Goal: Task Accomplishment & Management: Use online tool/utility

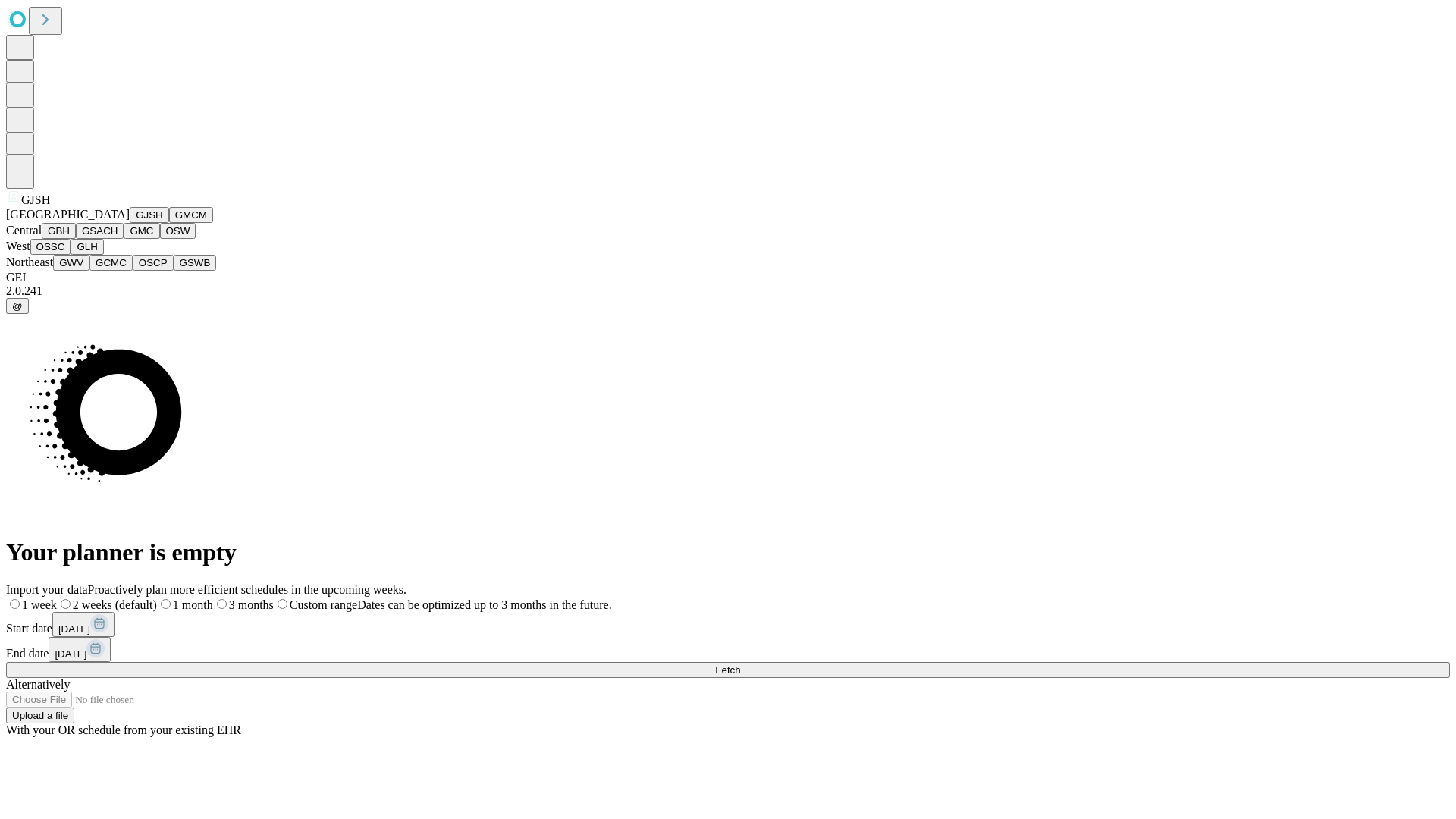
click at [130, 223] on button "GJSH" at bounding box center [149, 215] width 39 height 16
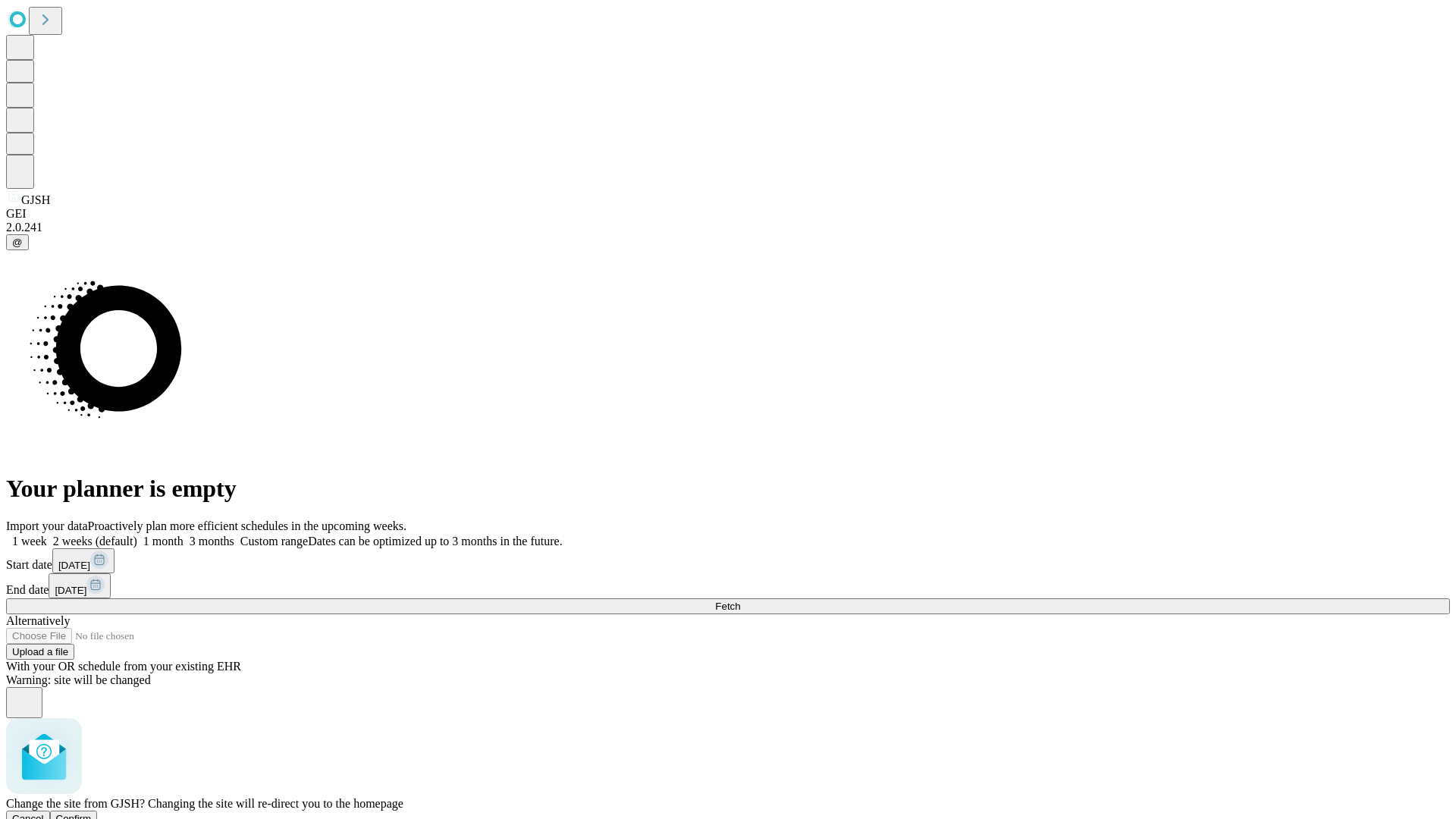
click at [92, 814] on span "Confirm" at bounding box center [74, 819] width 36 height 12
click at [138, 535] on label "2 weeks (default)" at bounding box center [92, 541] width 90 height 13
click at [740, 601] on span "Fetch" at bounding box center [728, 606] width 25 height 12
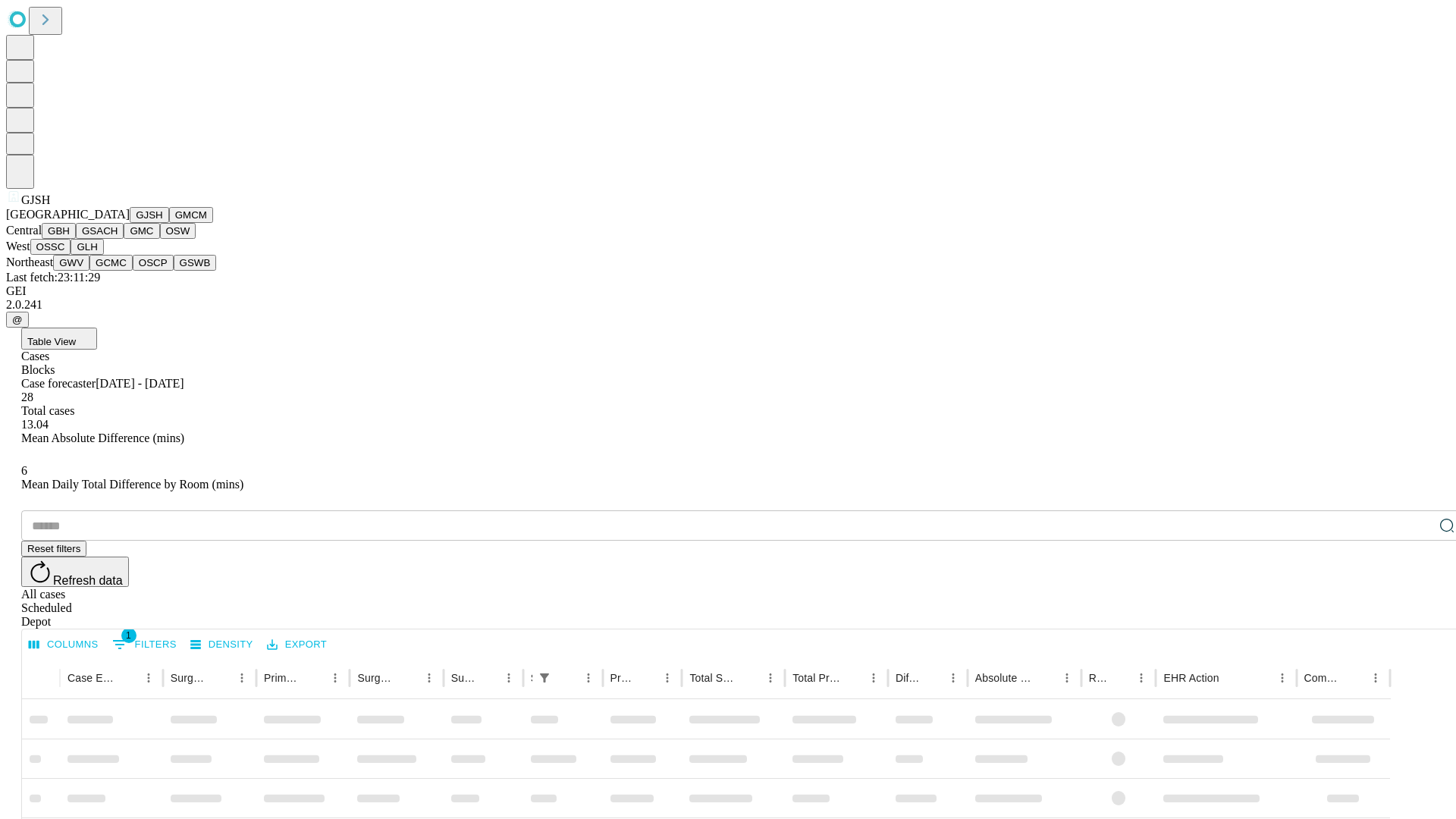
click at [169, 223] on button "GMCM" at bounding box center [190, 215] width 44 height 16
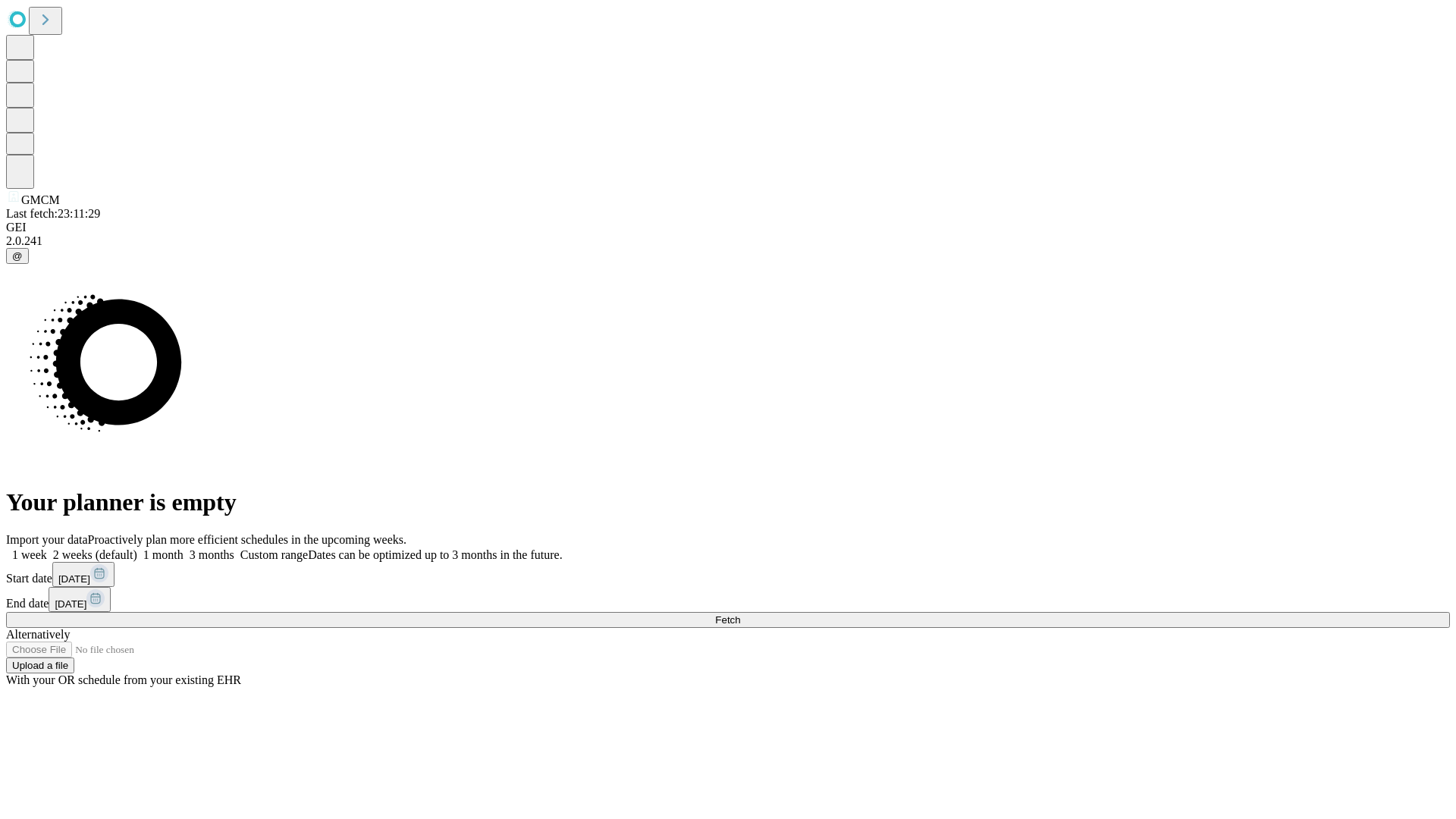
click at [138, 549] on label "2 weeks (default)" at bounding box center [92, 555] width 90 height 13
click at [740, 614] on span "Fetch" at bounding box center [728, 620] width 25 height 12
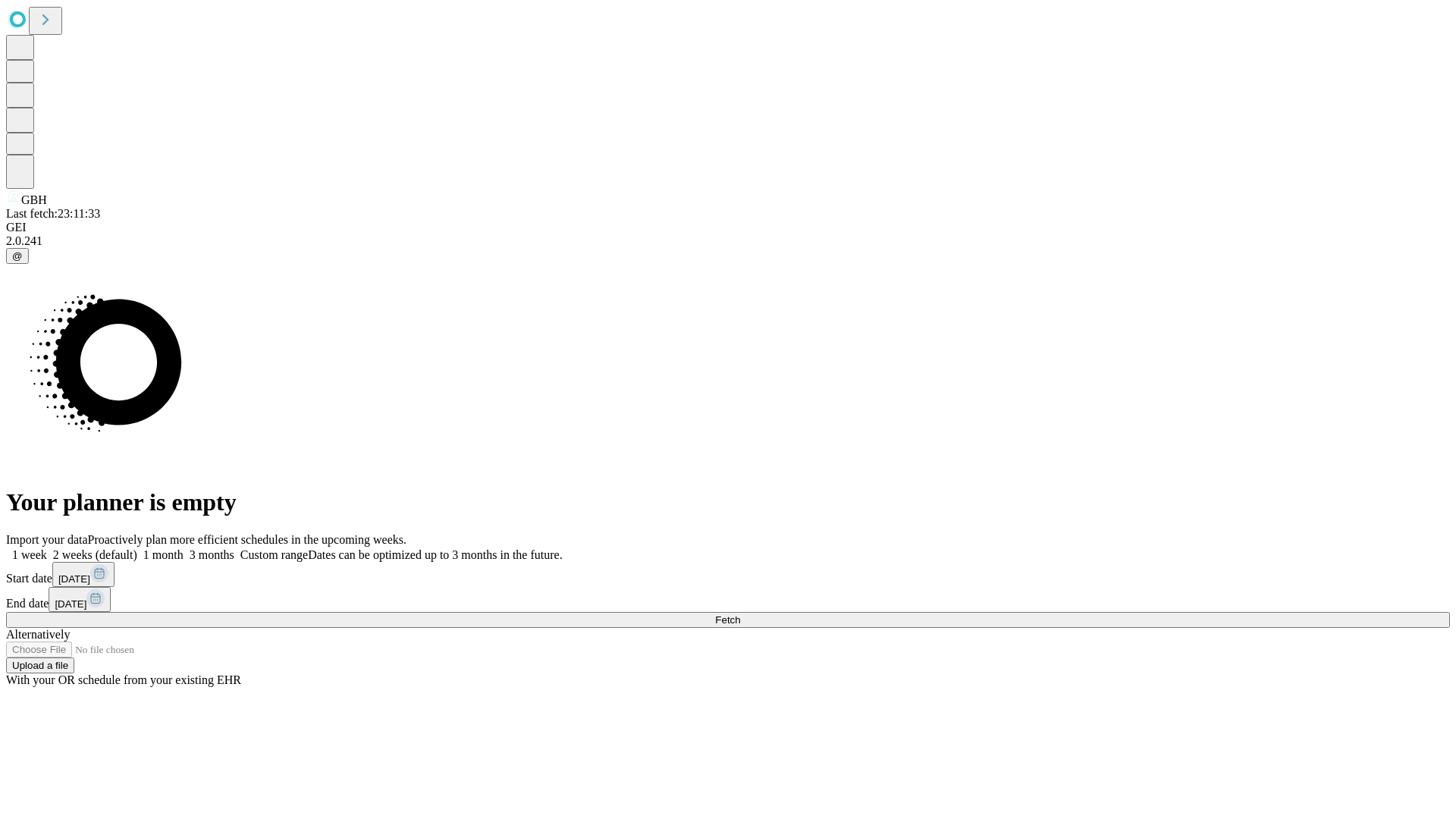
click at [138, 549] on label "2 weeks (default)" at bounding box center [92, 555] width 90 height 13
click at [740, 614] on span "Fetch" at bounding box center [728, 620] width 25 height 12
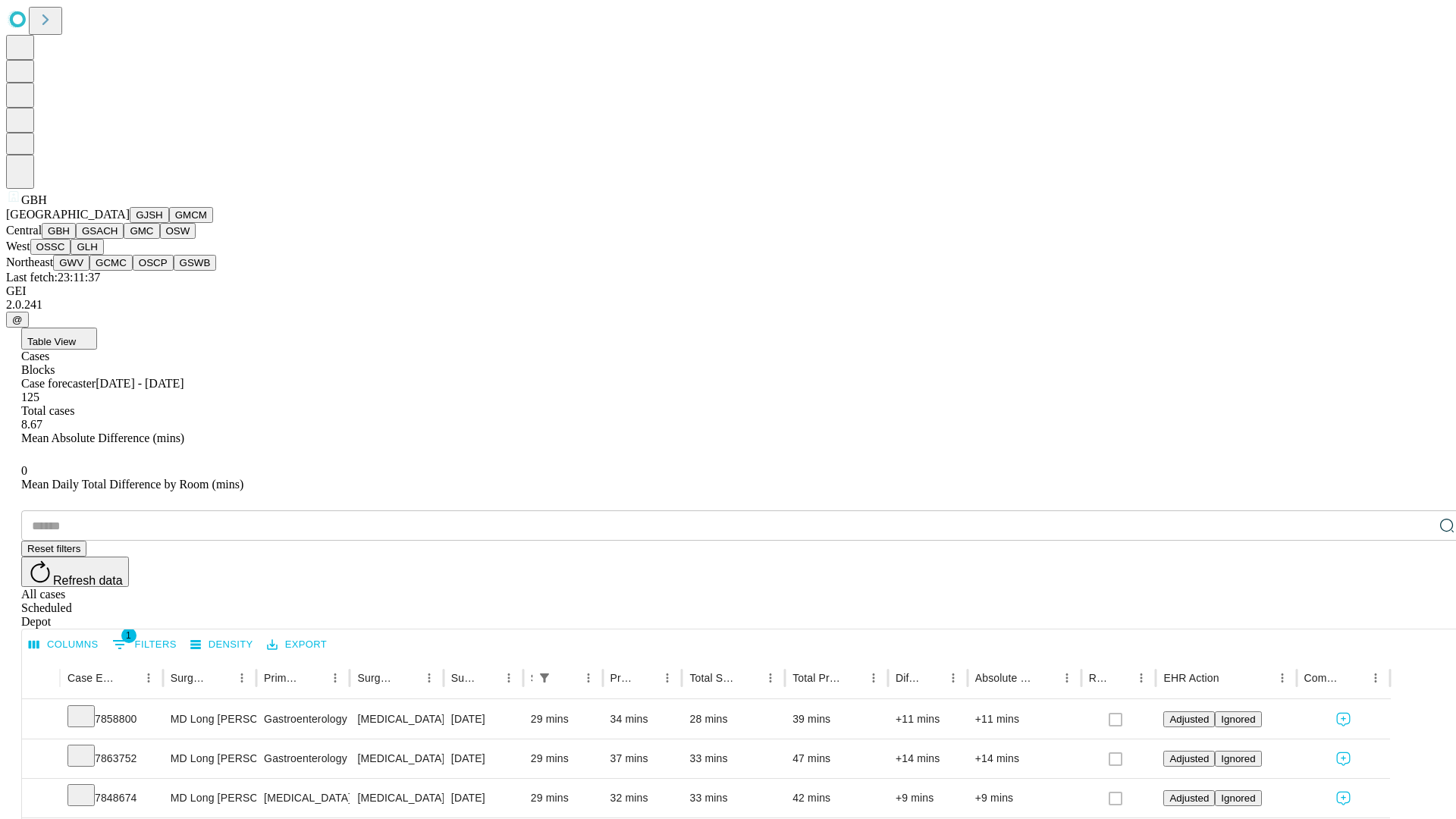
click at [118, 239] on button "GSACH" at bounding box center [99, 231] width 47 height 16
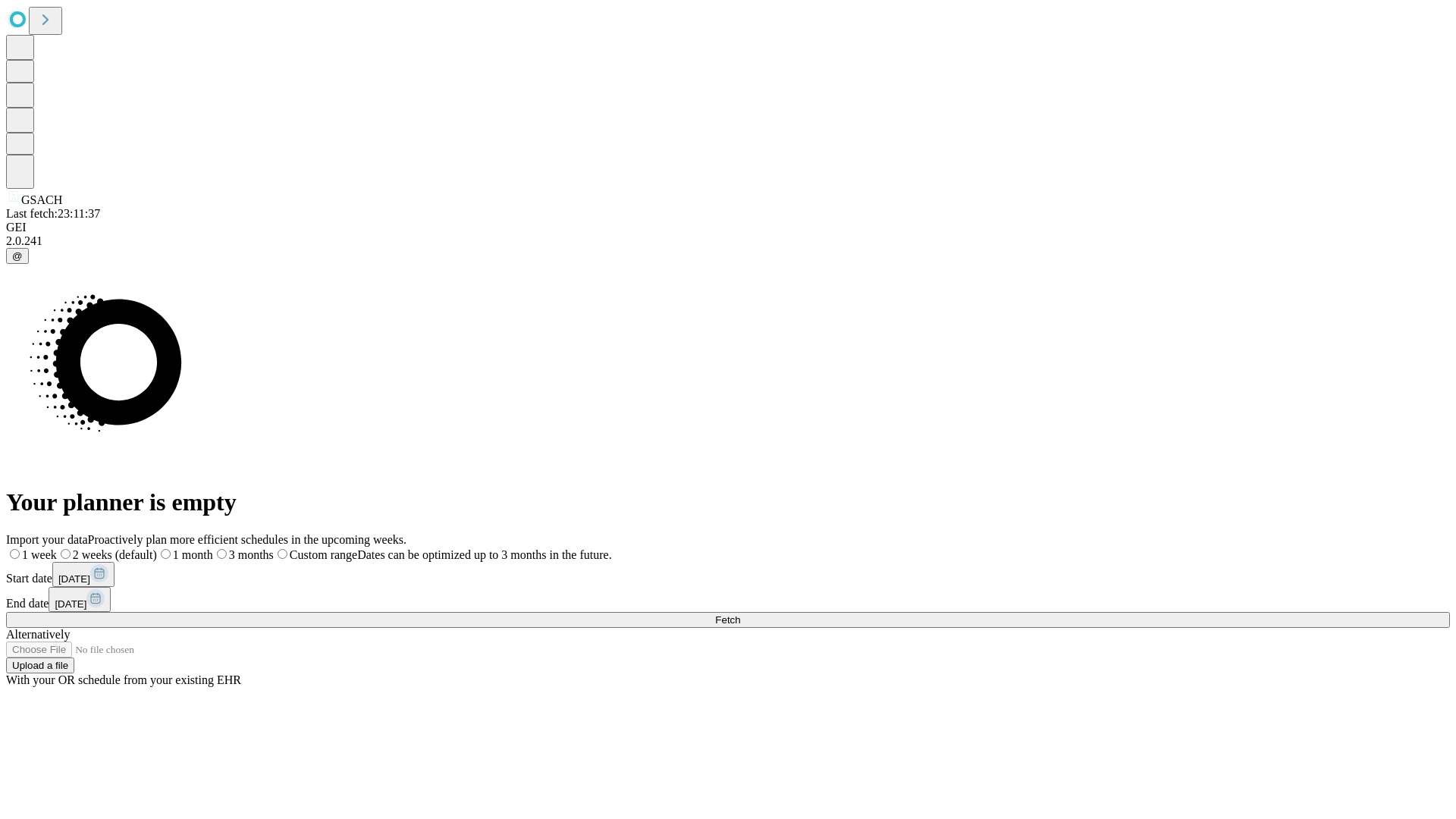
click at [157, 549] on label "2 weeks (default)" at bounding box center [107, 555] width 100 height 13
click at [740, 614] on span "Fetch" at bounding box center [728, 620] width 25 height 12
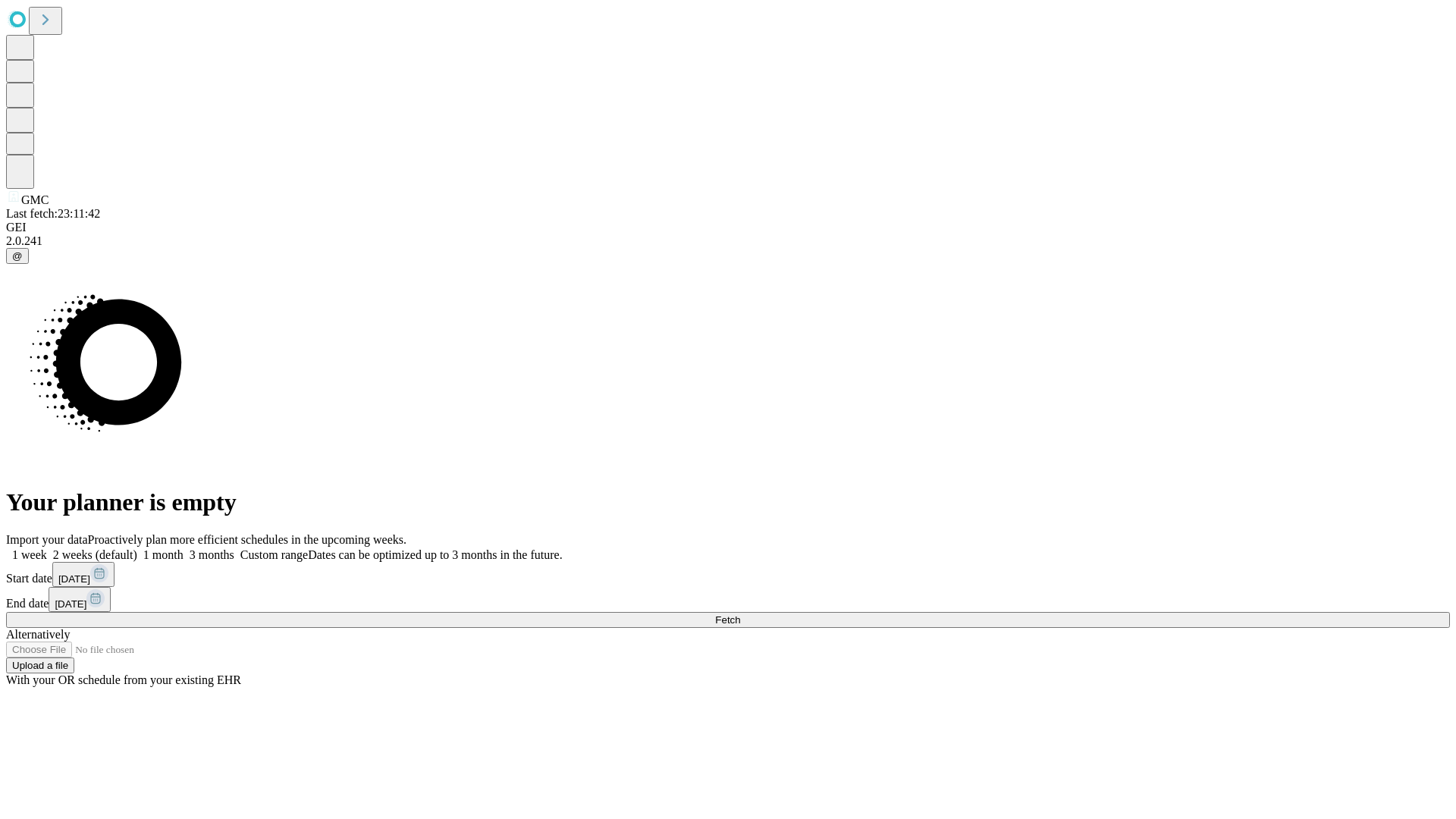
click at [138, 549] on label "2 weeks (default)" at bounding box center [92, 555] width 90 height 13
click at [740, 614] on span "Fetch" at bounding box center [728, 620] width 25 height 12
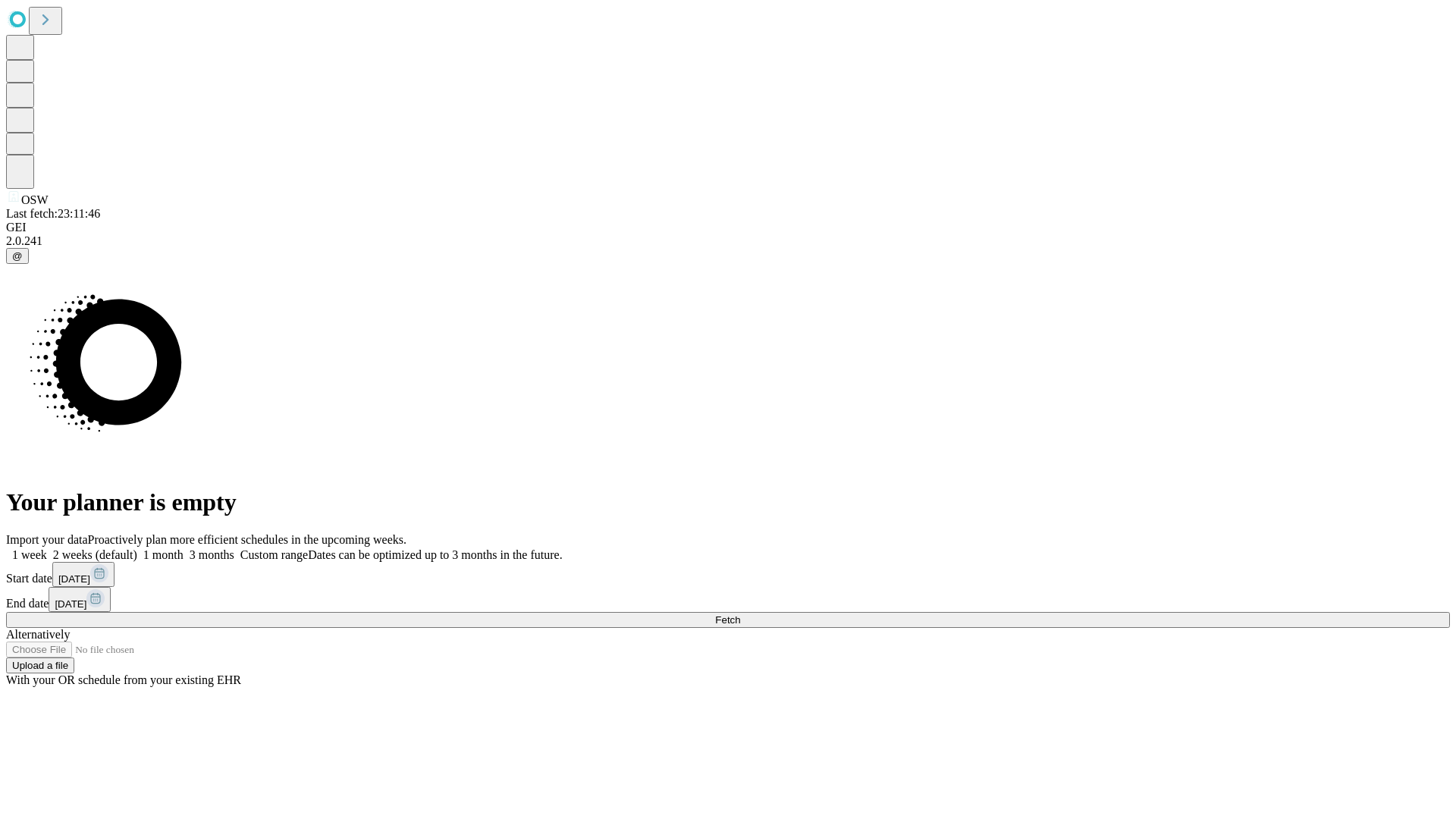
click at [740, 614] on span "Fetch" at bounding box center [728, 620] width 25 height 12
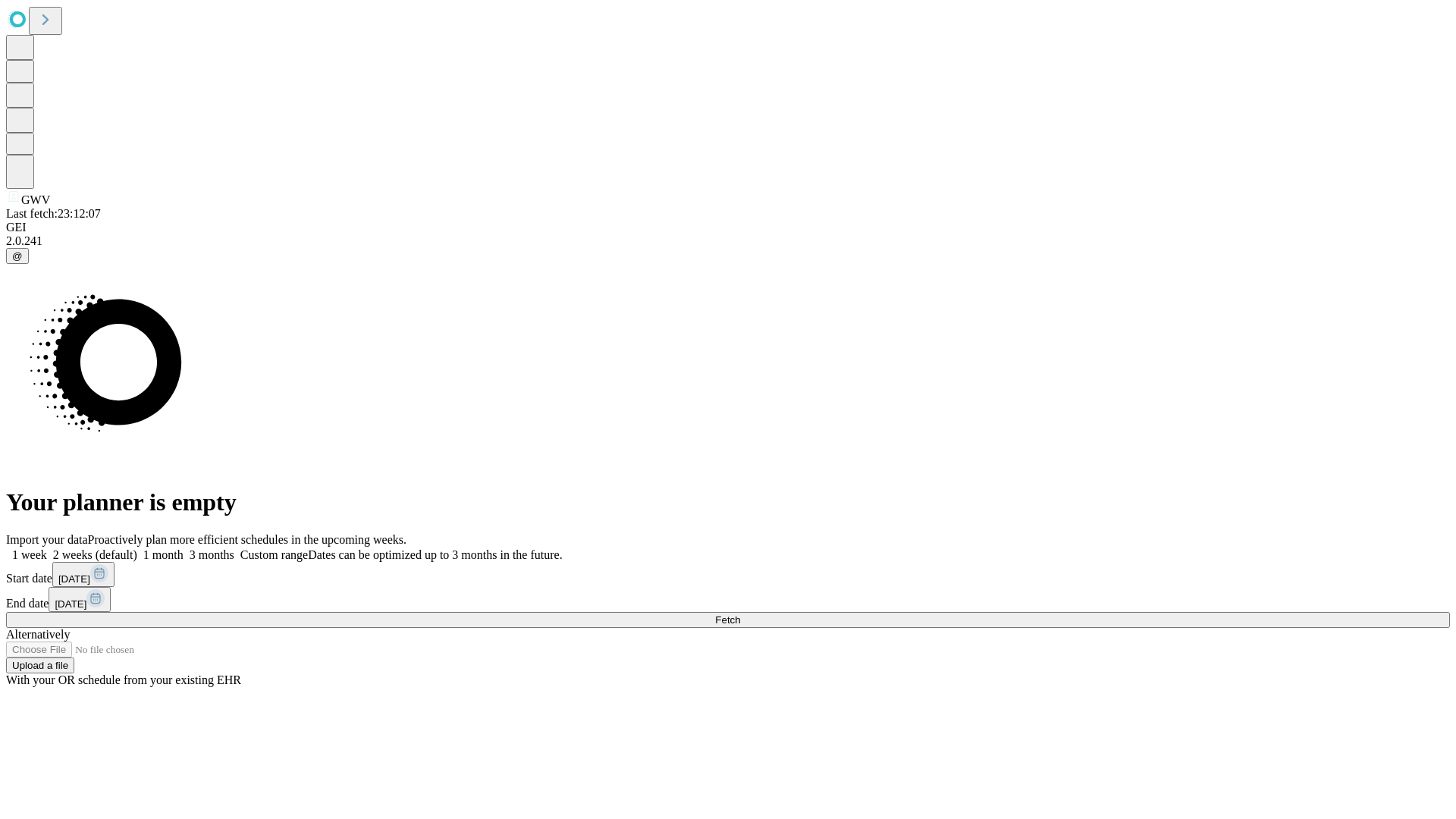
click at [138, 549] on label "2 weeks (default)" at bounding box center [92, 555] width 90 height 13
click at [740, 614] on span "Fetch" at bounding box center [728, 620] width 25 height 12
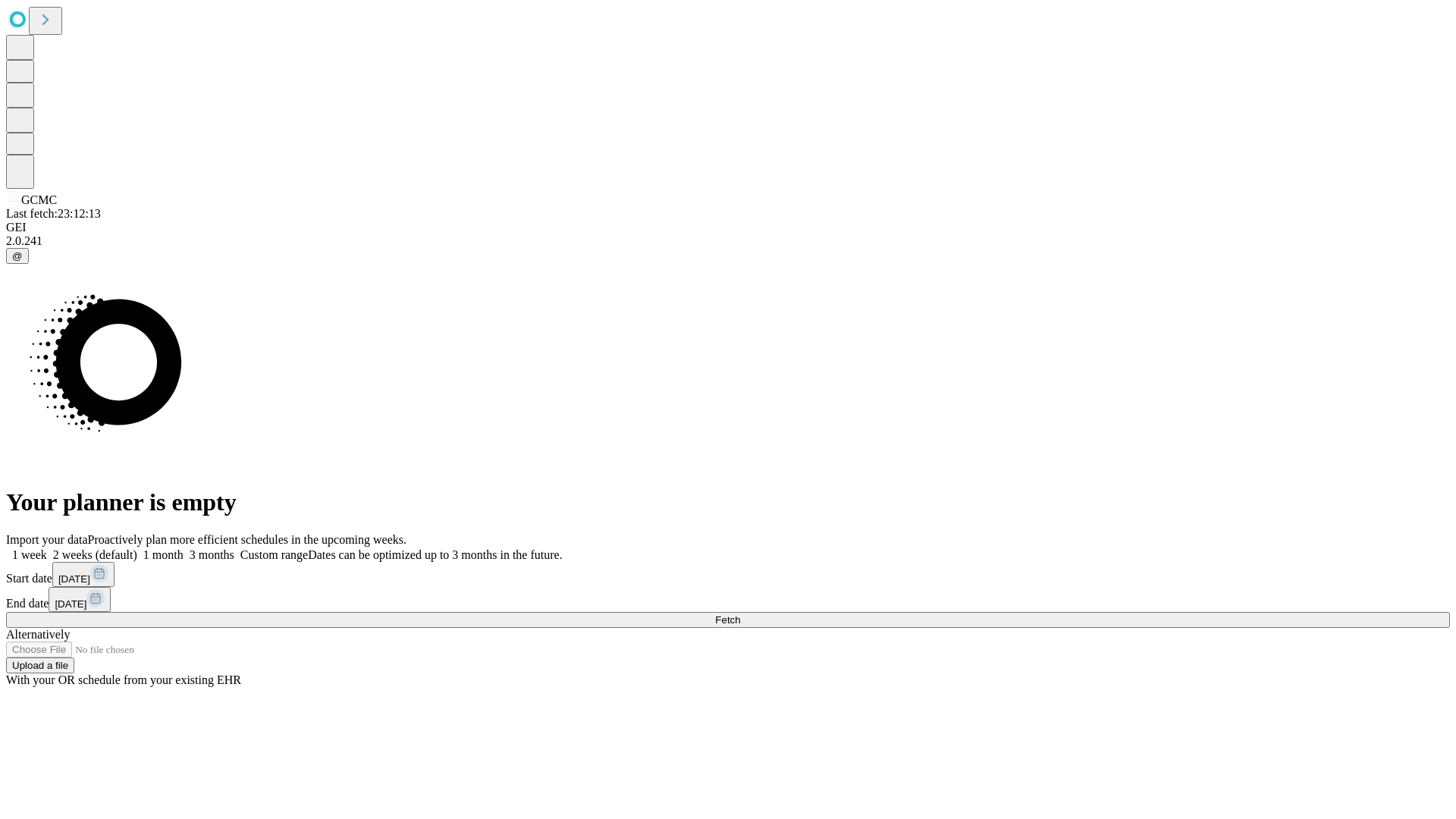
click at [138, 549] on label "2 weeks (default)" at bounding box center [92, 555] width 90 height 13
click at [740, 614] on span "Fetch" at bounding box center [728, 620] width 25 height 12
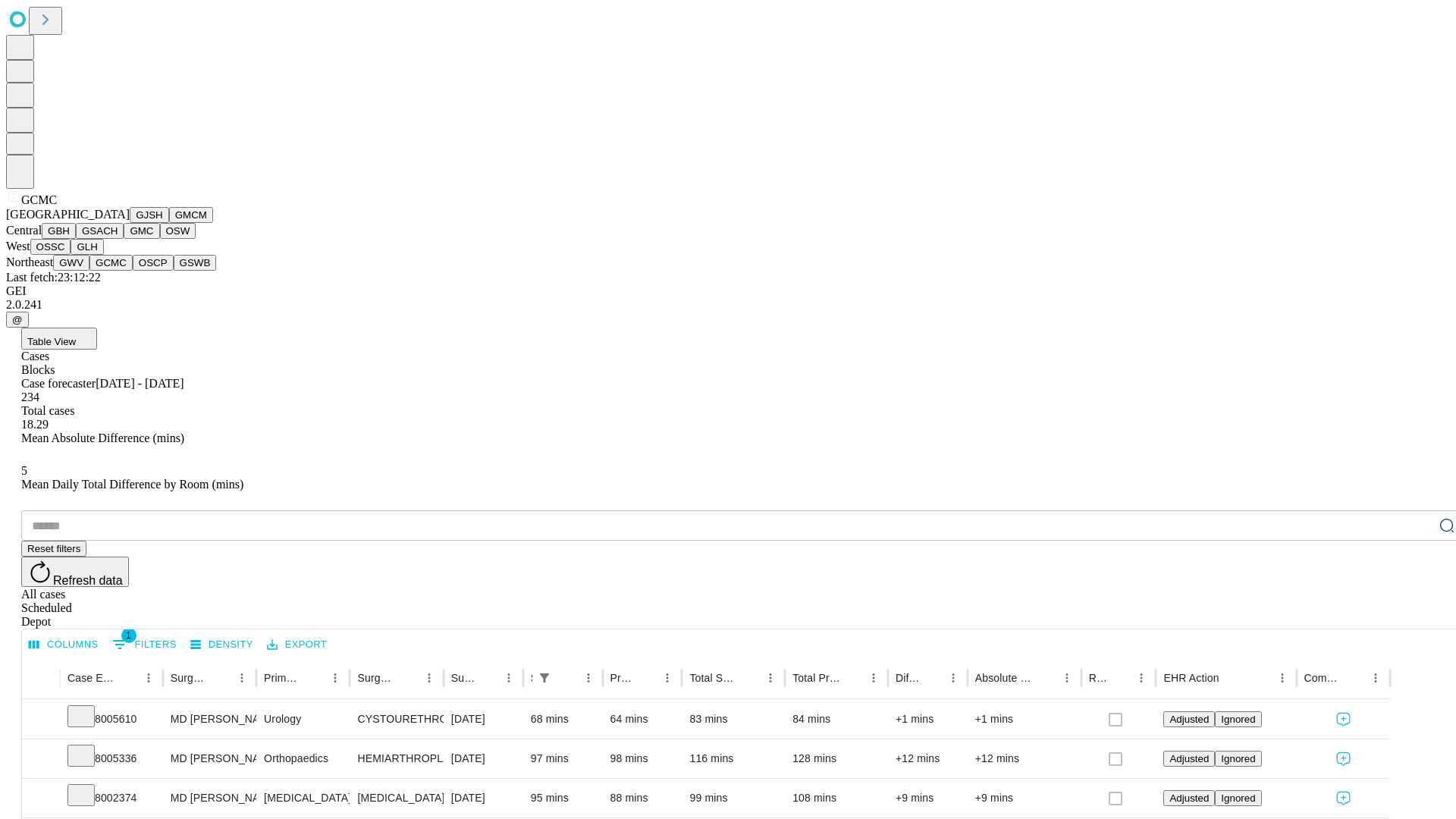
click at [132, 271] on button "OSCP" at bounding box center [153, 263] width 41 height 16
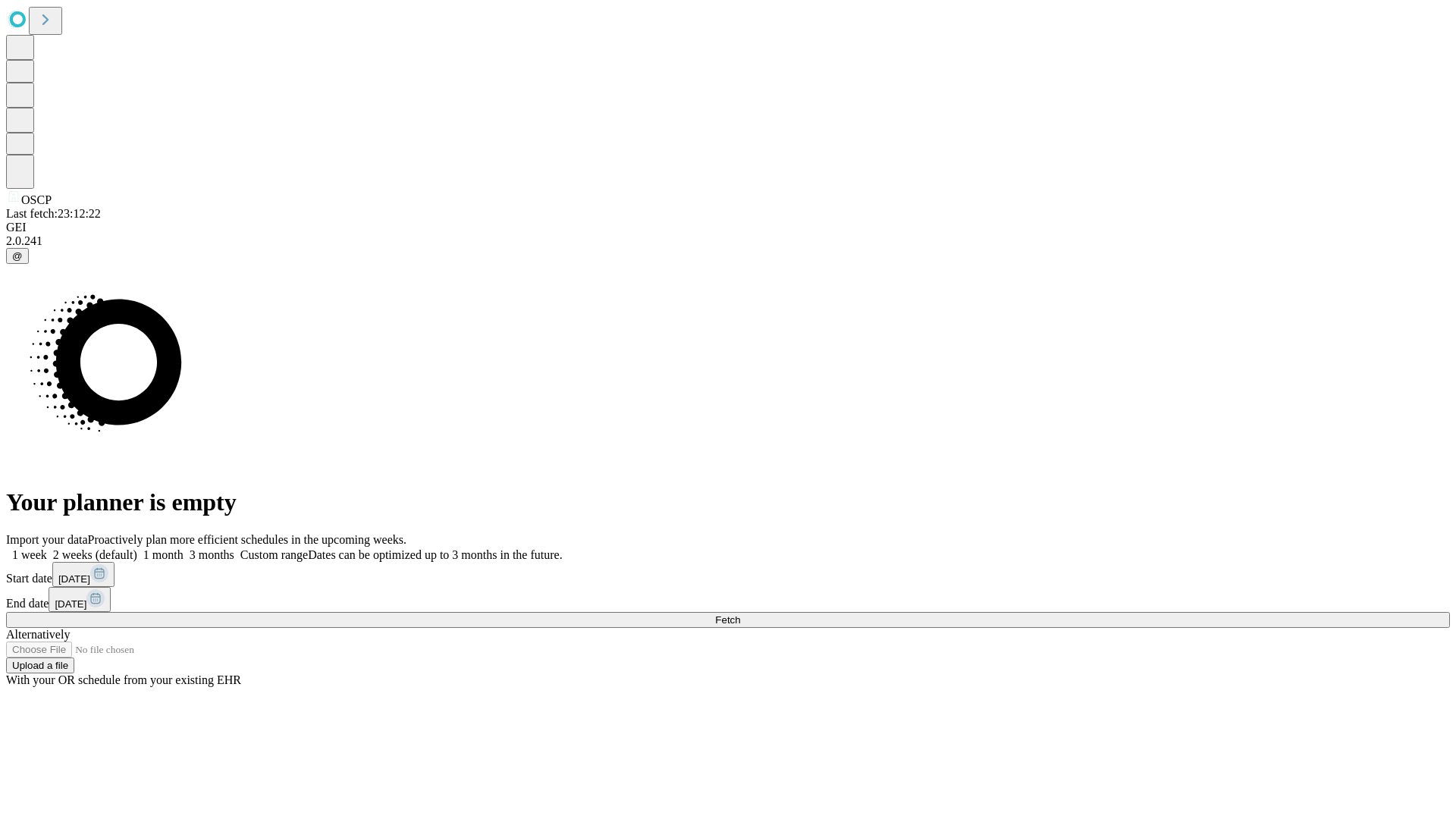
click at [138, 549] on label "2 weeks (default)" at bounding box center [92, 555] width 90 height 13
click at [740, 614] on span "Fetch" at bounding box center [728, 620] width 25 height 12
